Goal: Task Accomplishment & Management: Manage account settings

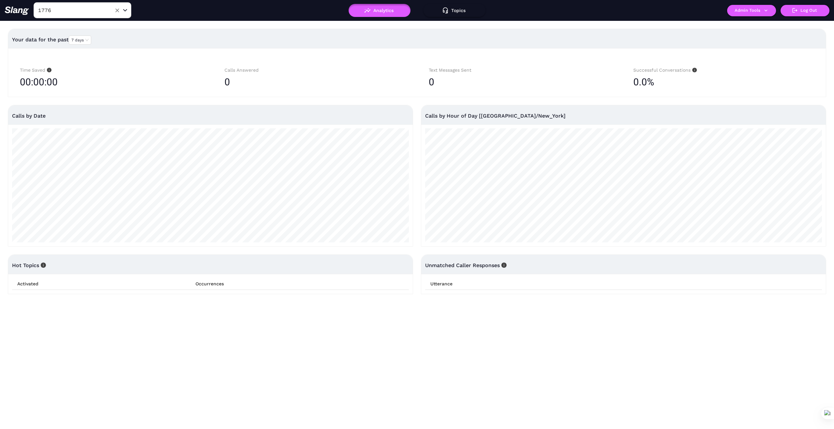
click at [82, 17] on div "1776 ​" at bounding box center [83, 10] width 98 height 16
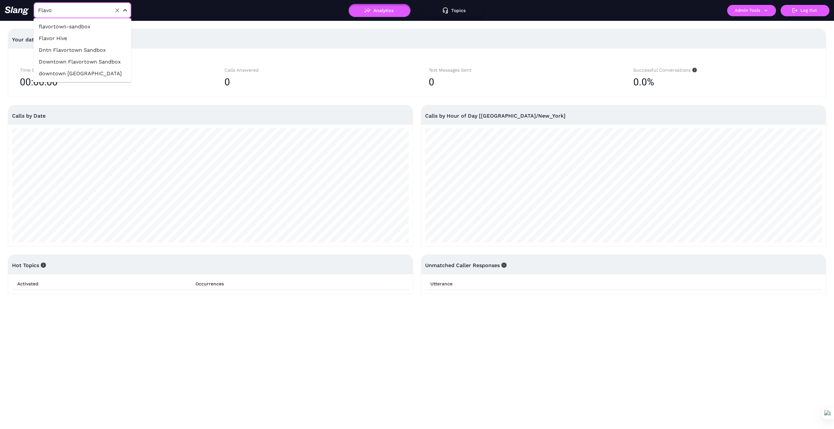
type input "Flavor"
click at [96, 36] on li "Flavor Hive" at bounding box center [83, 39] width 98 height 12
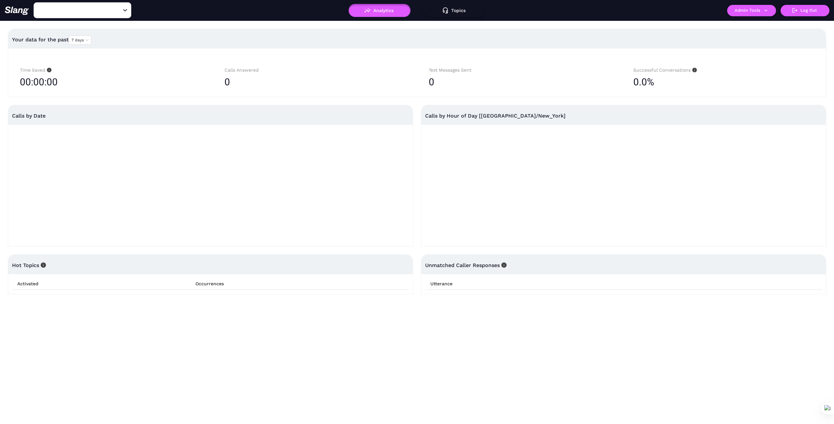
type input "Flavor Hive"
click at [766, 8] on icon "button" at bounding box center [766, 10] width 6 height 6
click at [770, 22] on link "Manage current business" at bounding box center [765, 25] width 64 height 8
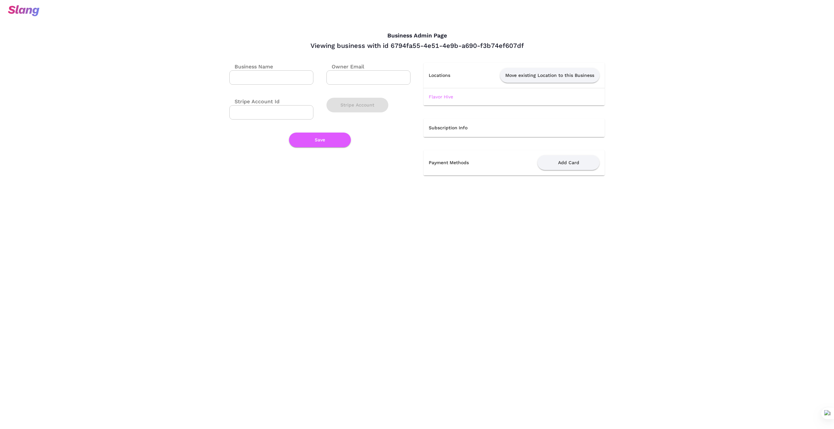
click at [443, 94] on td "Flavor Hive" at bounding box center [514, 96] width 181 height 17
click at [444, 96] on link "Flavor Hive" at bounding box center [441, 96] width 24 height 5
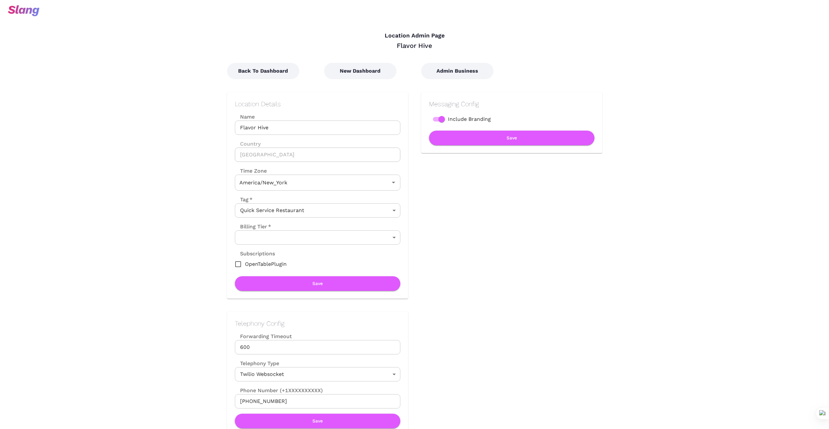
type input "Eastern Time"
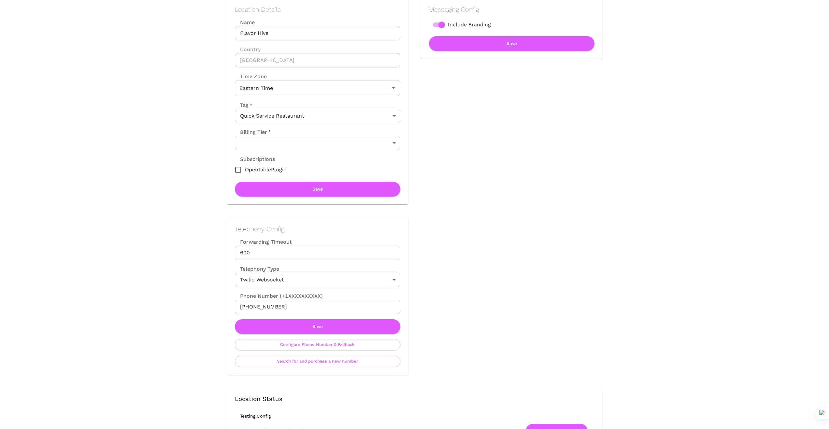
scroll to position [109, 0]
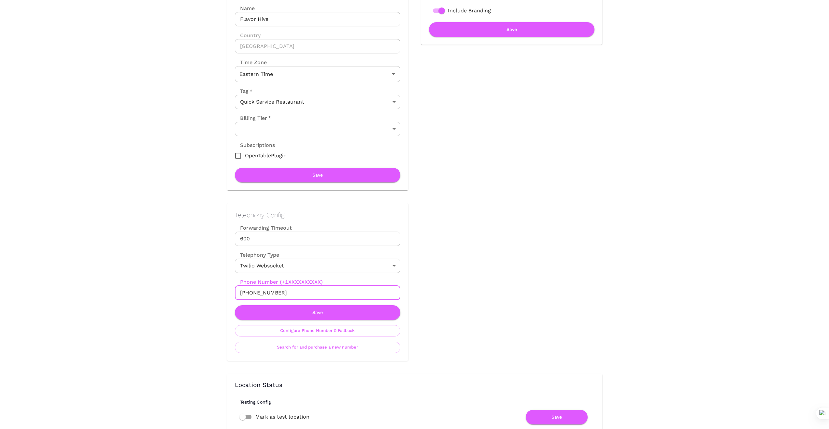
drag, startPoint x: 282, startPoint y: 293, endPoint x: 210, endPoint y: 295, distance: 72.0
drag, startPoint x: 283, startPoint y: 294, endPoint x: 249, endPoint y: 295, distance: 34.2
click at [283, 294] on input "[PHONE_NUMBER]" at bounding box center [318, 293] width 166 height 14
drag, startPoint x: 197, startPoint y: 294, endPoint x: 234, endPoint y: 293, distance: 37.2
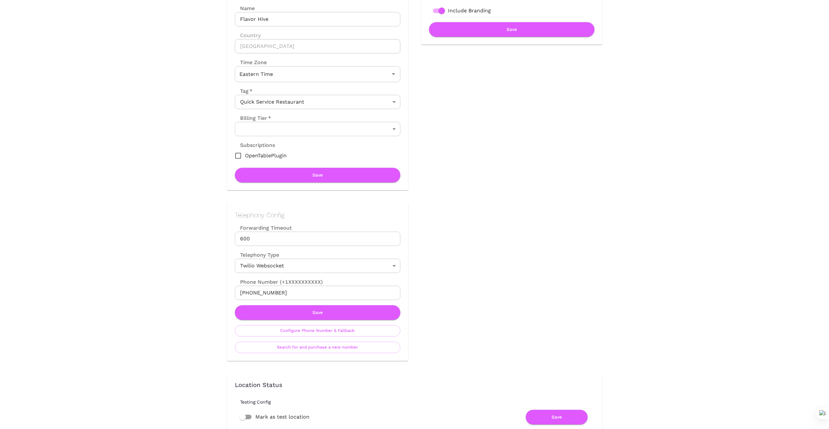
drag, startPoint x: 288, startPoint y: 291, endPoint x: 222, endPoint y: 294, distance: 65.9
click at [223, 294] on div "Telephony Config Forwarding Timeout 600 Forwarding Timeout Telephony Type Twili…" at bounding box center [311, 275] width 194 height 171
click at [326, 312] on button "Save" at bounding box center [318, 312] width 166 height 15
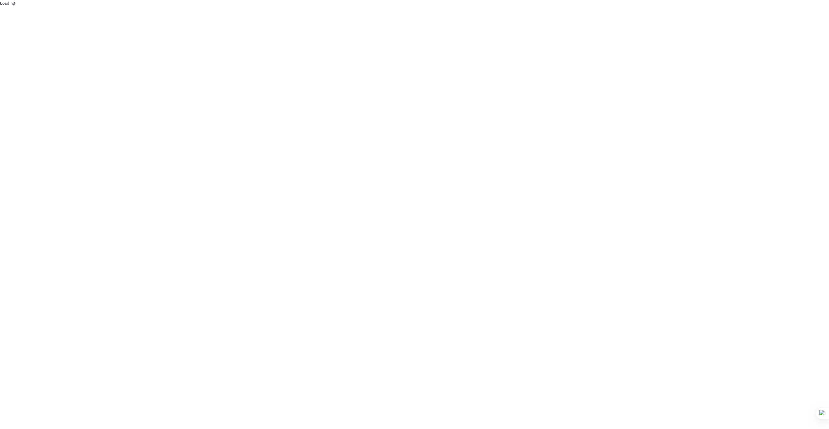
scroll to position [0, 0]
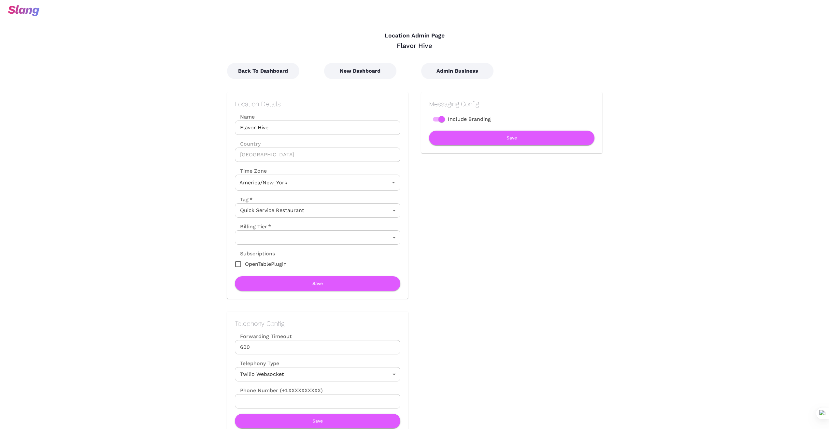
type input "Eastern Time"
drag, startPoint x: 362, startPoint y: 72, endPoint x: 389, endPoint y: 120, distance: 55.1
click at [362, 72] on button "New Dashboard" at bounding box center [360, 71] width 72 height 16
type input "Eastern Time"
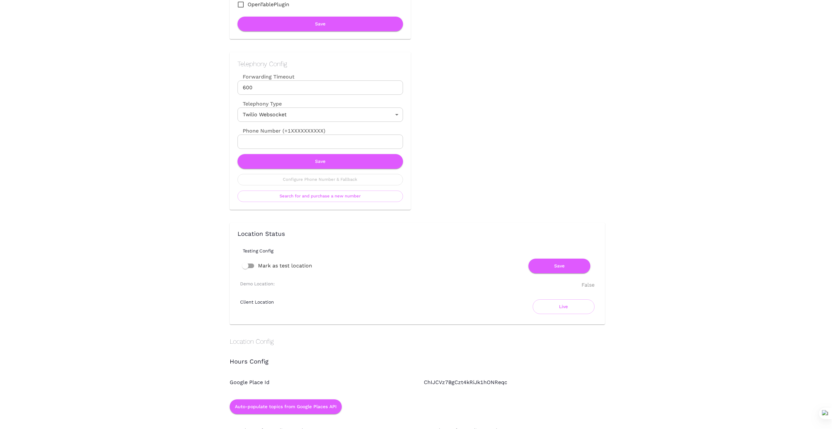
scroll to position [283, 0]
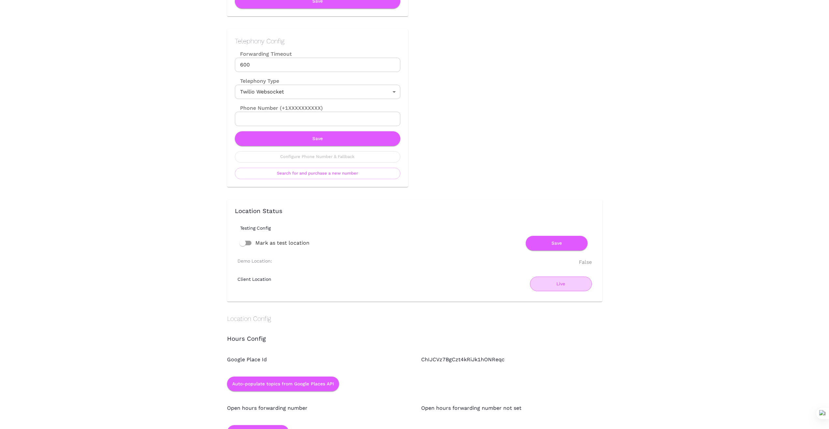
click at [562, 284] on button "Live" at bounding box center [561, 284] width 62 height 15
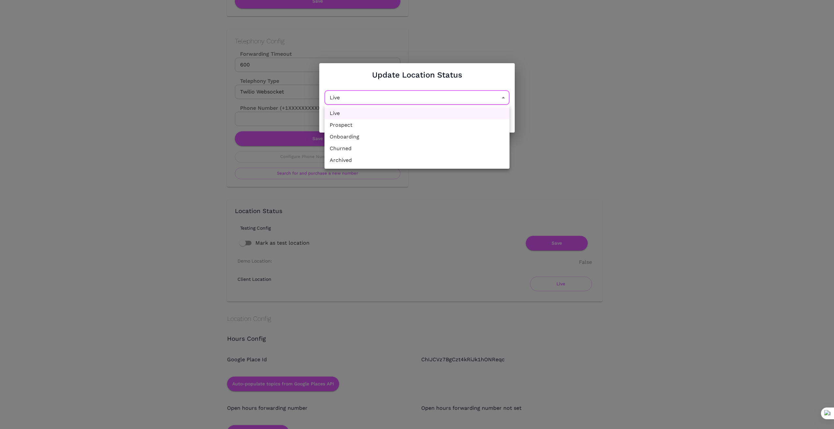
drag, startPoint x: 505, startPoint y: 95, endPoint x: 470, endPoint y: 97, distance: 35.6
click at [421, 149] on li "Churned" at bounding box center [417, 149] width 185 height 12
type input "Churned"
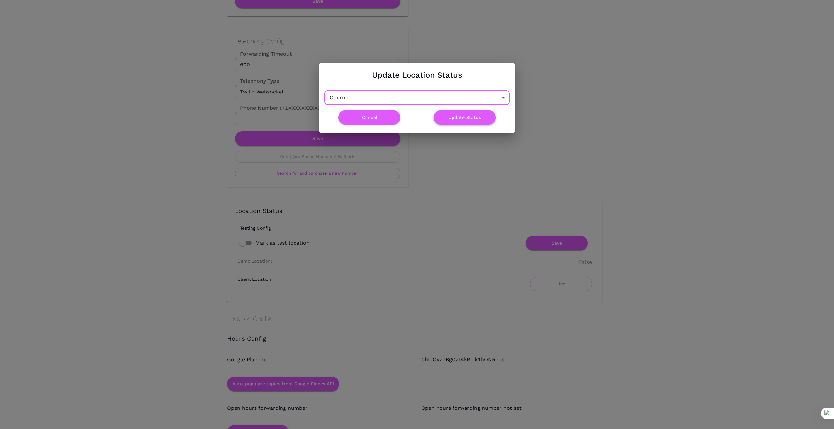
click at [456, 116] on button "Update Status" at bounding box center [465, 117] width 62 height 15
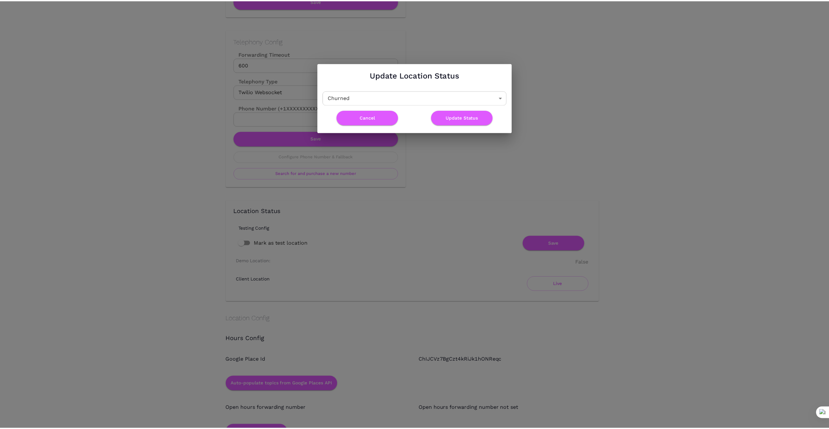
scroll to position [0, 0]
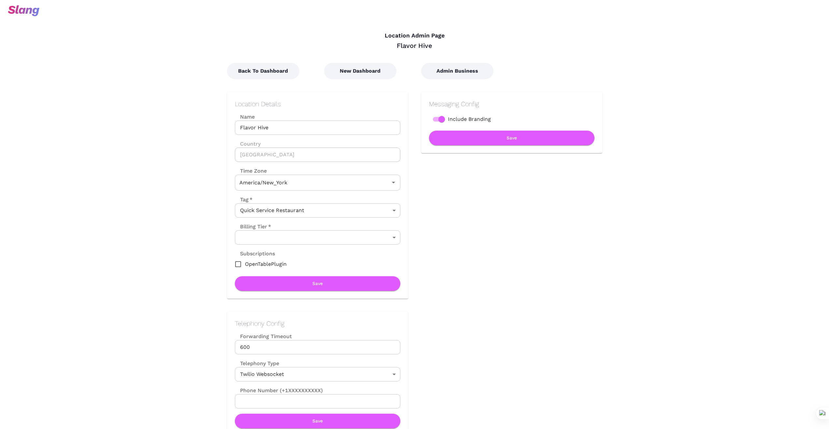
type input "Eastern Time"
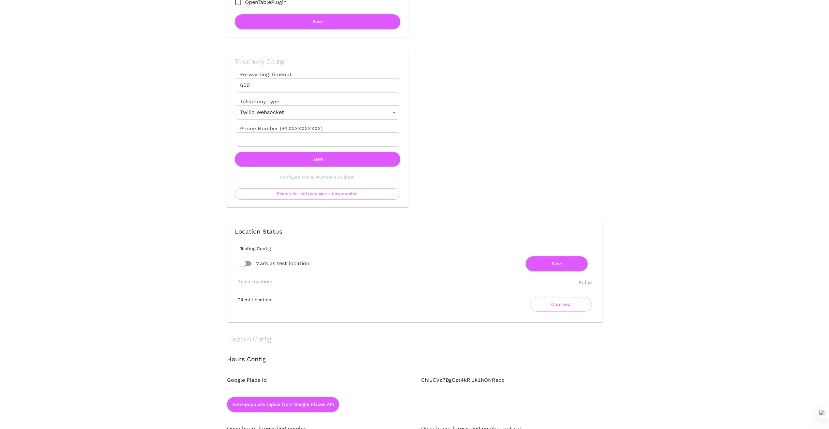
scroll to position [271, 0]
